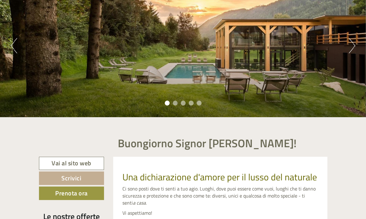
scroll to position [61, 0]
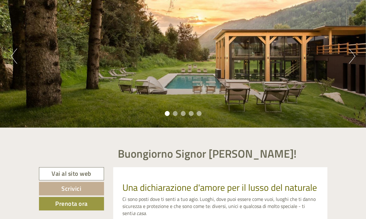
click at [350, 50] on button "Next" at bounding box center [352, 55] width 6 height 15
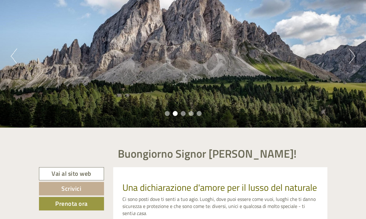
click at [350, 50] on button "Next" at bounding box center [352, 55] width 6 height 15
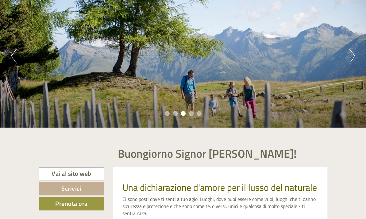
click at [350, 50] on button "Next" at bounding box center [352, 55] width 6 height 15
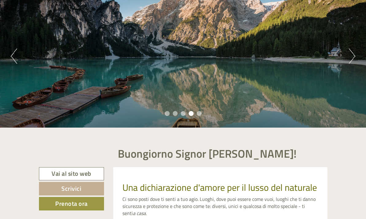
click at [350, 50] on button "Next" at bounding box center [352, 55] width 6 height 15
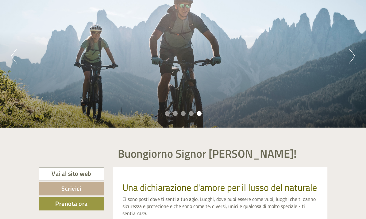
click at [350, 50] on button "Next" at bounding box center [352, 55] width 6 height 15
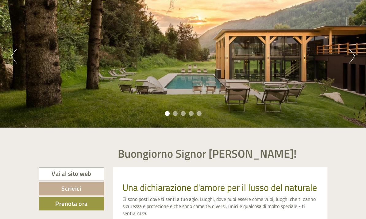
click at [350, 50] on button "Next" at bounding box center [352, 55] width 6 height 15
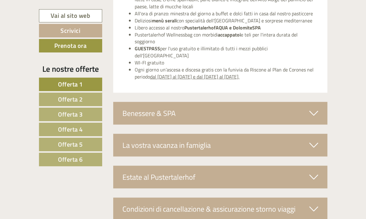
scroll to position [2087, 0]
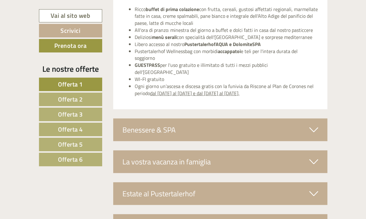
click at [58, 158] on span "Offerta 6" at bounding box center [70, 160] width 25 height 10
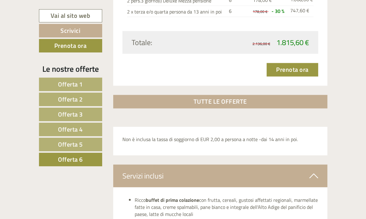
scroll to position [732, 0]
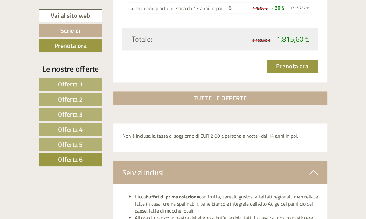
click at [74, 140] on link "Offerta 5" at bounding box center [70, 145] width 63 height 14
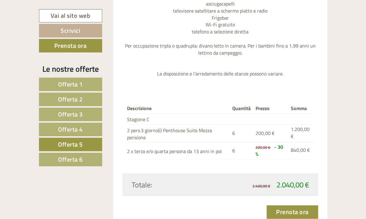
scroll to position [610, 0]
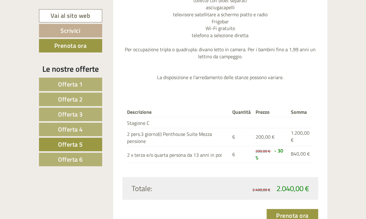
click at [66, 130] on link "Offerta 4" at bounding box center [70, 130] width 63 height 14
